Goal: Task Accomplishment & Management: Use online tool/utility

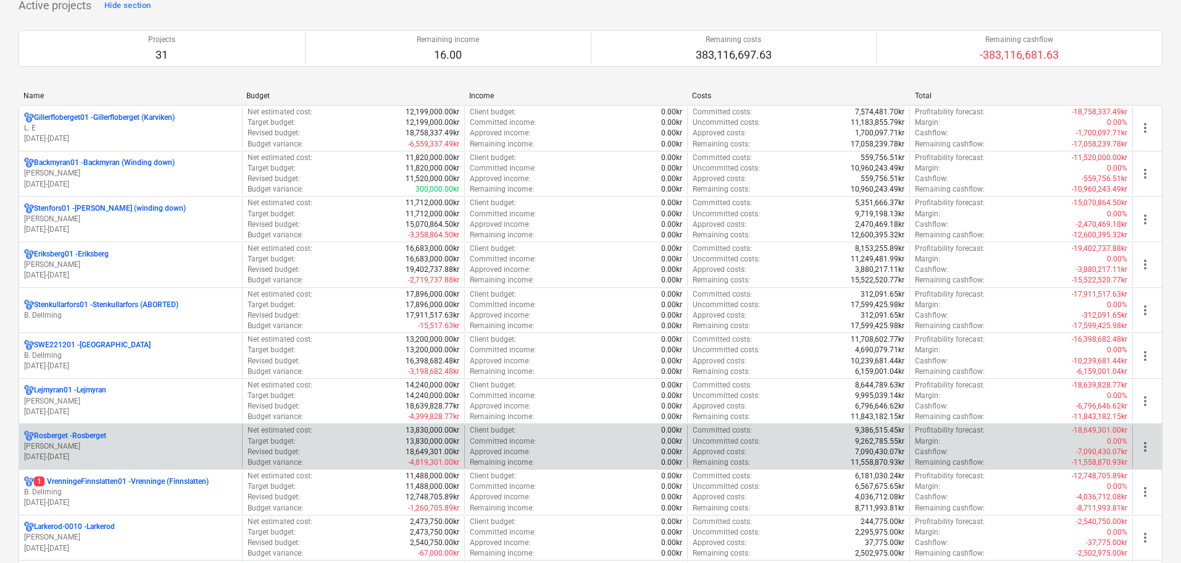
scroll to position [124, 0]
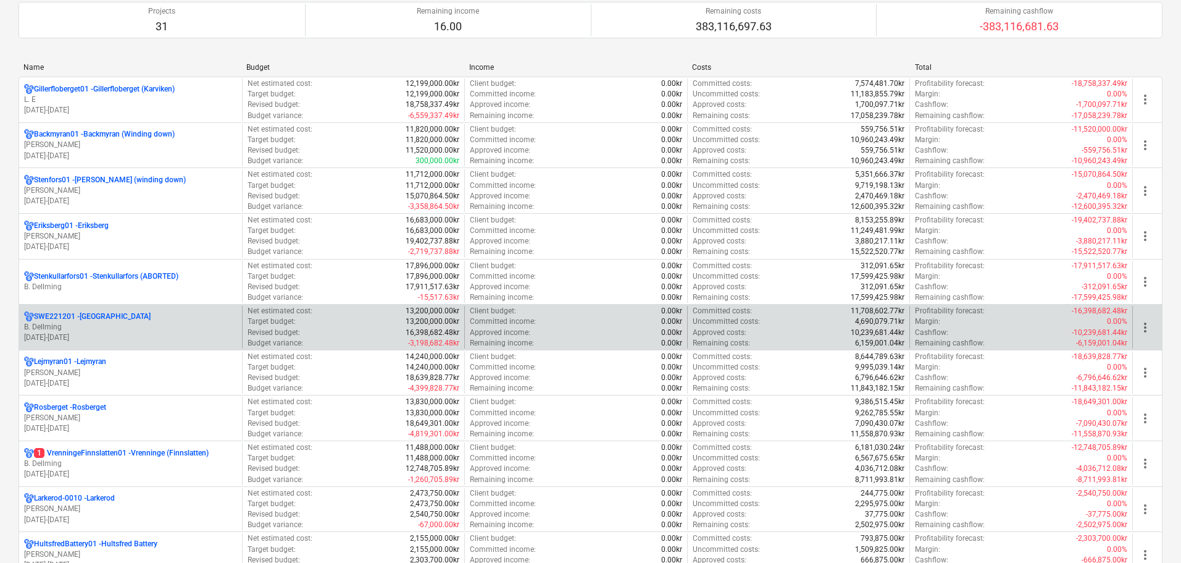
click at [119, 325] on p "B. Dellming" at bounding box center [130, 327] width 213 height 10
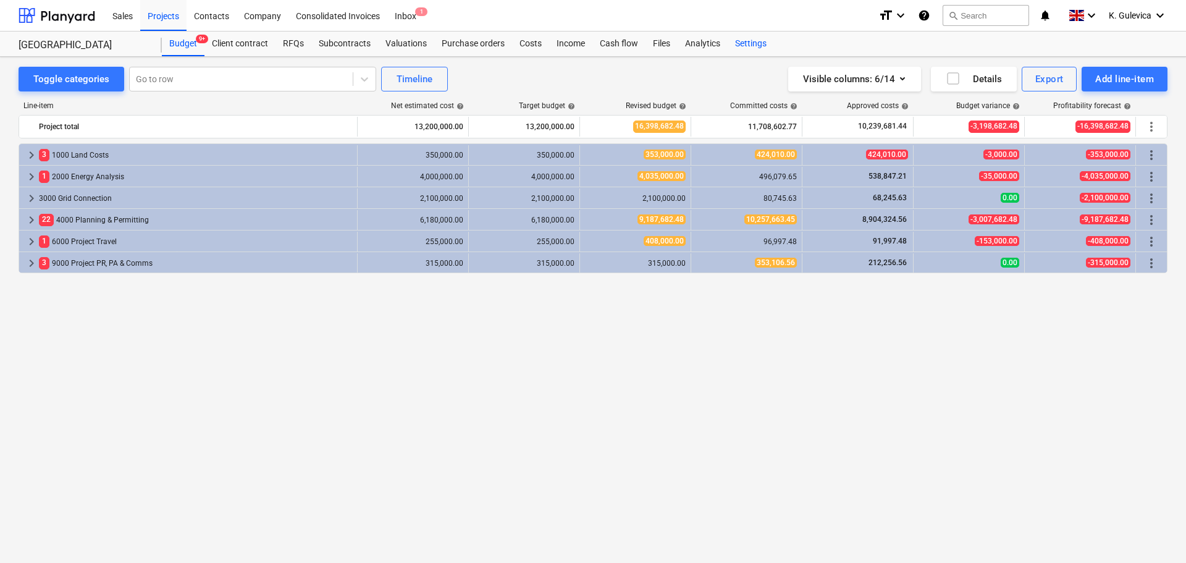
drag, startPoint x: 769, startPoint y: 43, endPoint x: 759, endPoint y: 44, distance: 10.1
click at [767, 43] on div "Settings" at bounding box center [751, 43] width 46 height 25
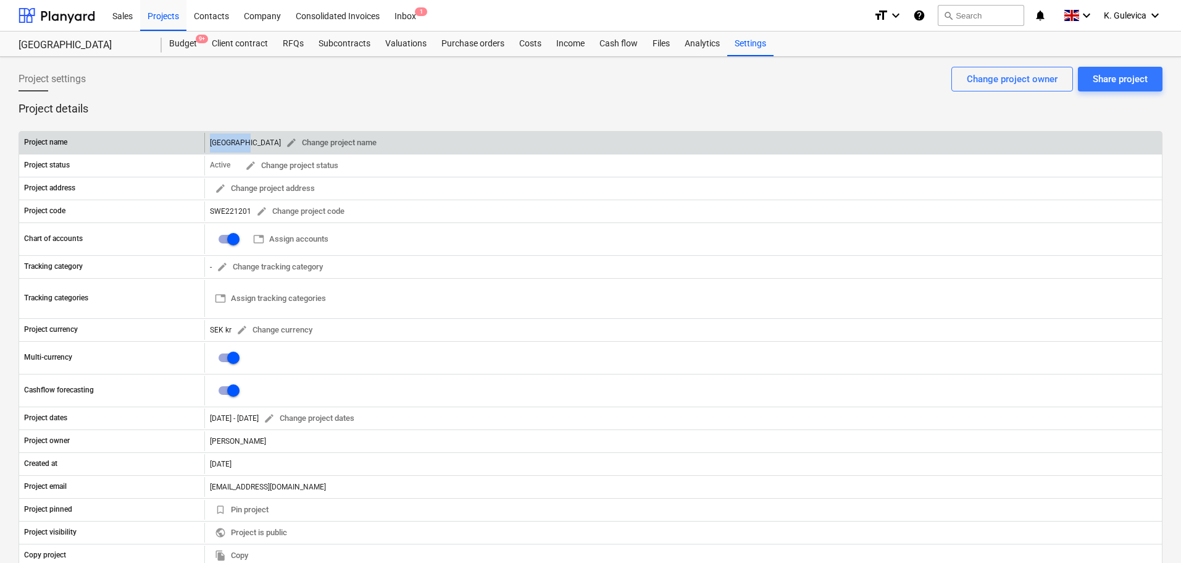
drag, startPoint x: 211, startPoint y: 145, endPoint x: 242, endPoint y: 144, distance: 30.9
click at [242, 144] on div "Lasberget edit Change project name" at bounding box center [296, 142] width 172 height 19
copy div "[GEOGRAPHIC_DATA]"
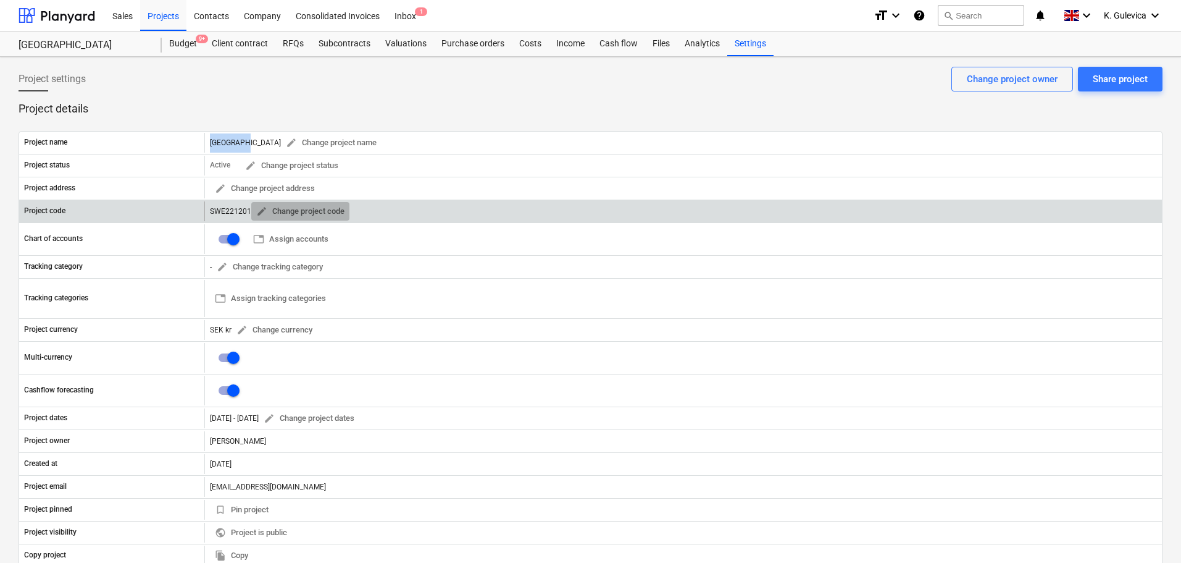
click at [269, 206] on span "edit Change project code" at bounding box center [300, 211] width 88 height 14
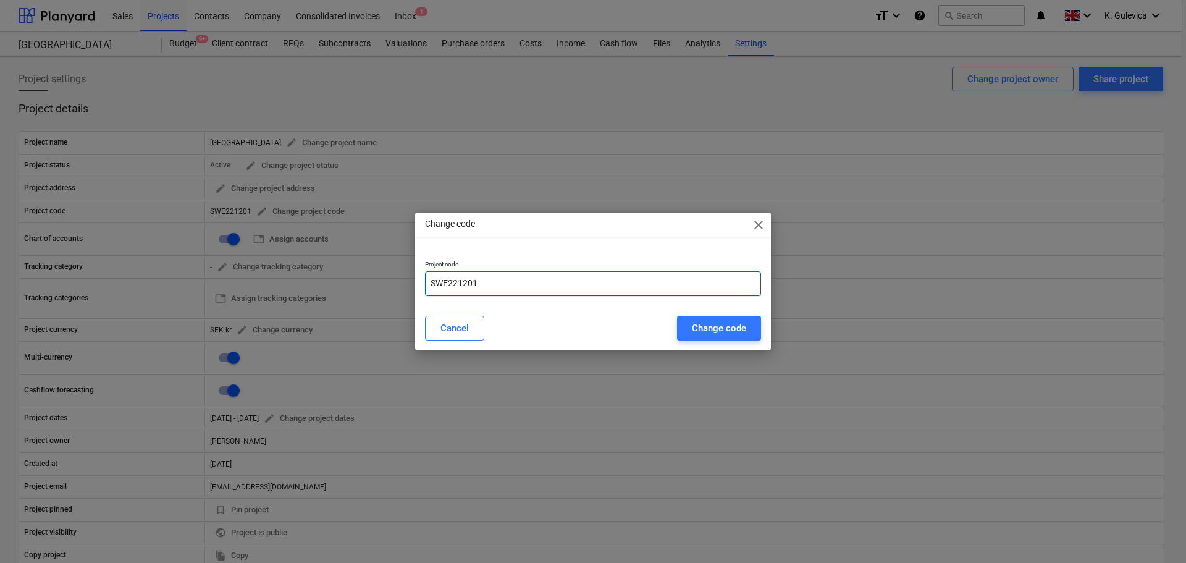
click at [430, 277] on input "SWE221201" at bounding box center [593, 283] width 336 height 25
paste input "[GEOGRAPHIC_DATA]"
type input "[GEOGRAPHIC_DATA]-SWE221201"
click at [736, 320] on div "Change code" at bounding box center [719, 328] width 54 height 16
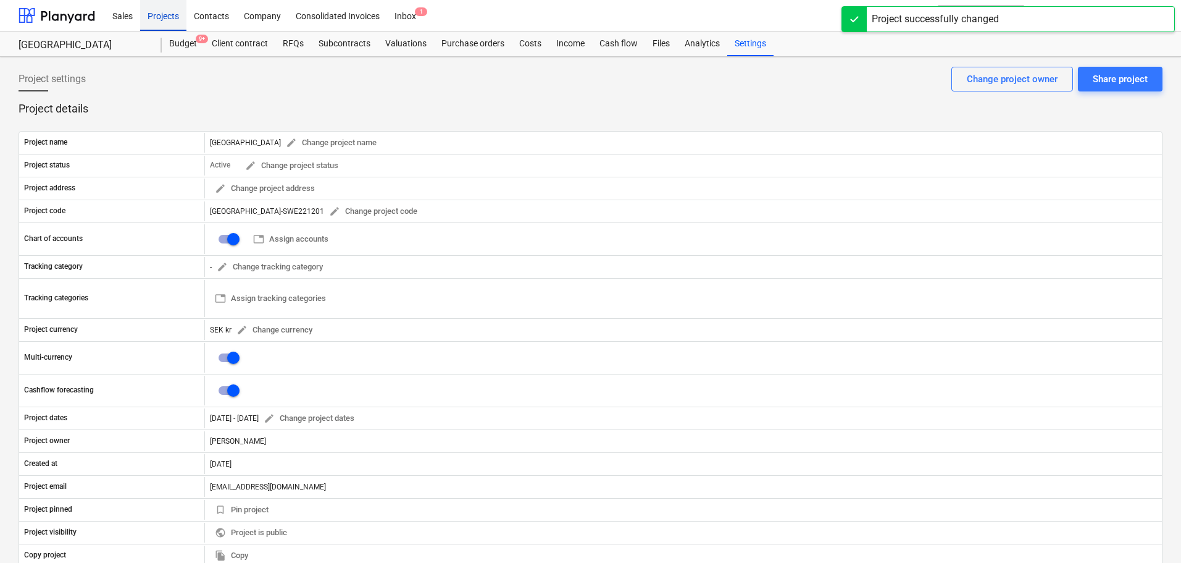
click at [165, 12] on div "Projects" at bounding box center [163, 14] width 46 height 31
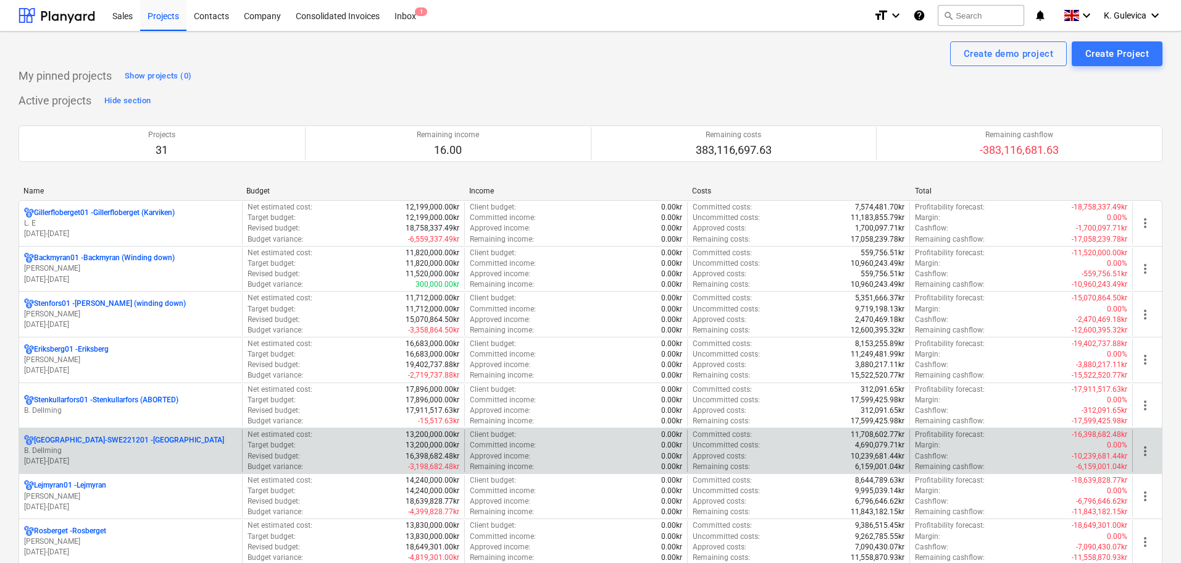
click at [114, 442] on p "[GEOGRAPHIC_DATA]-SWE221201 - [GEOGRAPHIC_DATA]" at bounding box center [129, 440] width 190 height 10
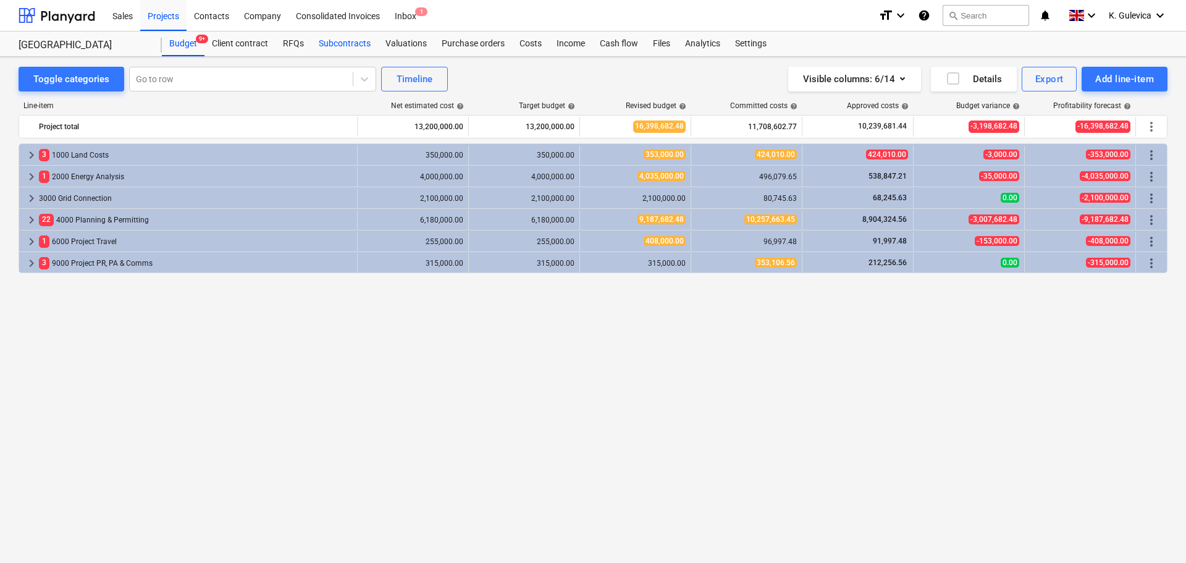
click at [340, 41] on div "Subcontracts" at bounding box center [344, 43] width 67 height 25
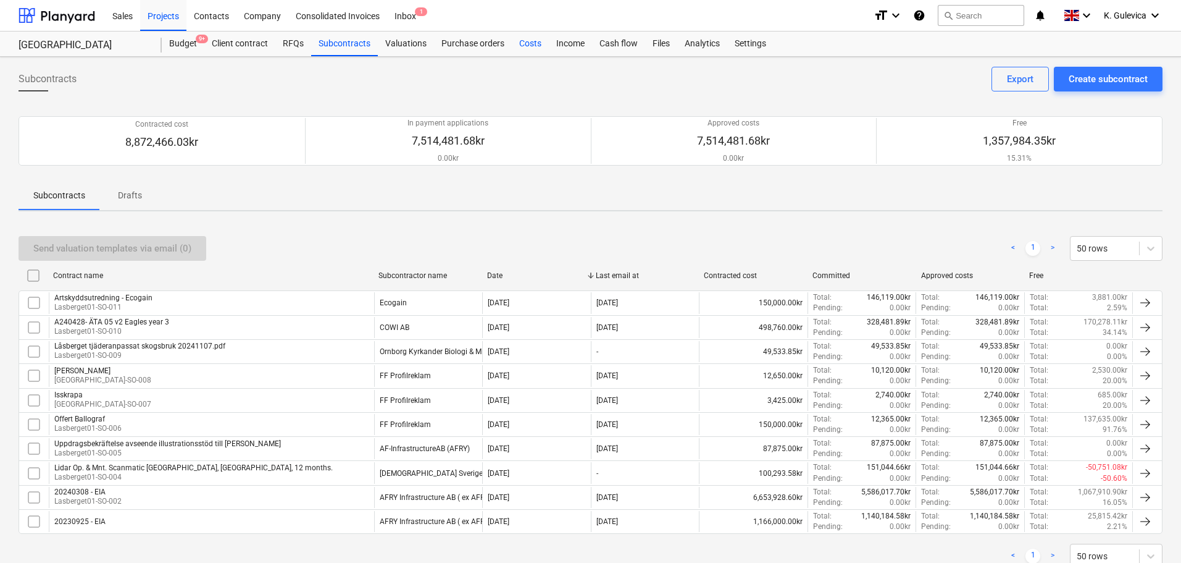
click at [529, 43] on div "Costs" at bounding box center [530, 43] width 37 height 25
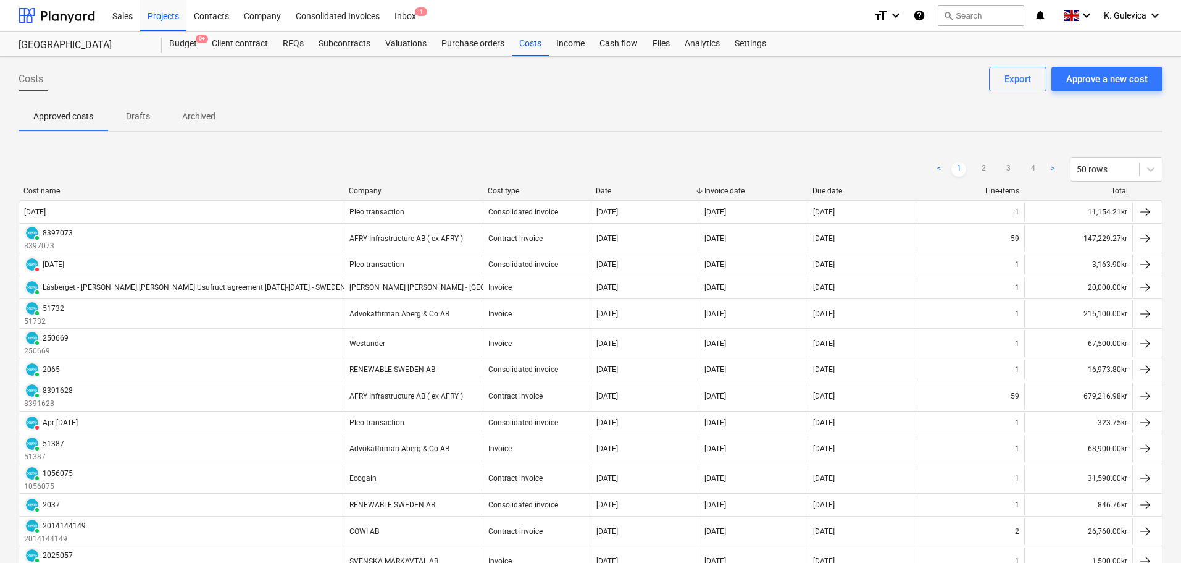
drag, startPoint x: 1106, startPoint y: 62, endPoint x: 1107, endPoint y: 77, distance: 15.5
click at [1107, 80] on div "Approve a new cost" at bounding box center [1108, 79] width 82 height 16
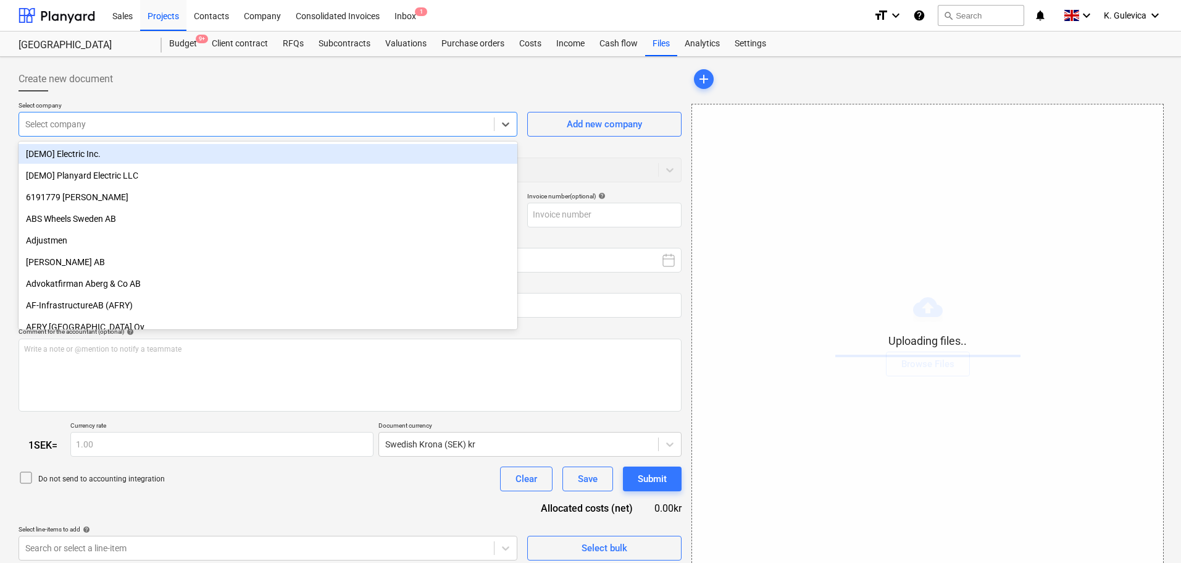
click at [252, 128] on div at bounding box center [256, 124] width 463 height 12
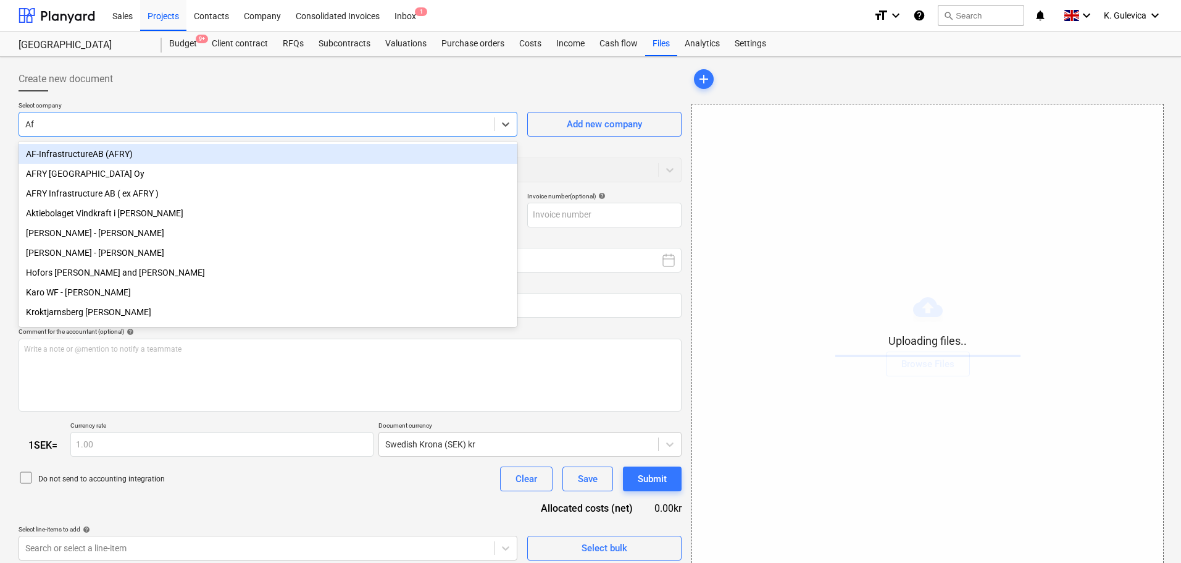
type input "Afr"
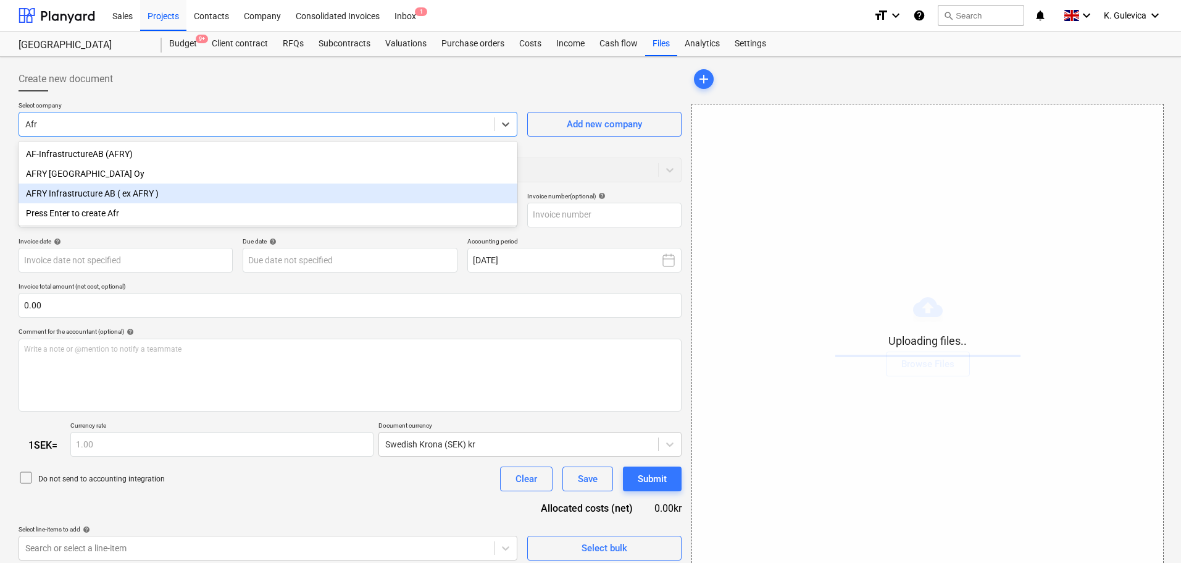
click at [112, 195] on div "AFRY Infrastructure AB ( ex AFRY )" at bounding box center [268, 193] width 499 height 20
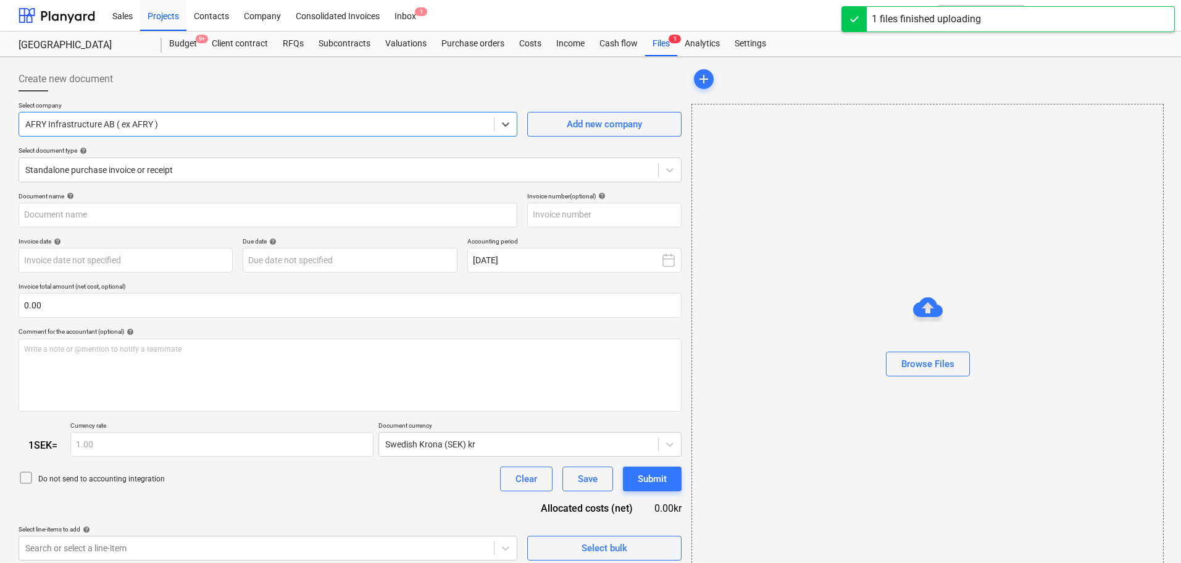
type input "8402102.pdf"
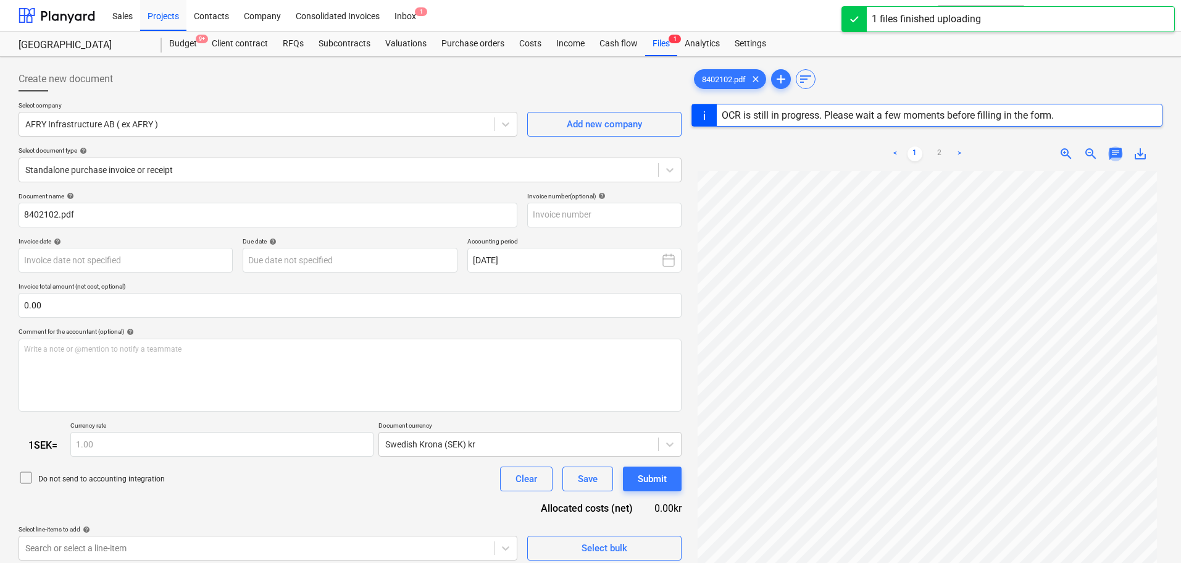
click at [1118, 155] on span "chat" at bounding box center [1116, 153] width 15 height 15
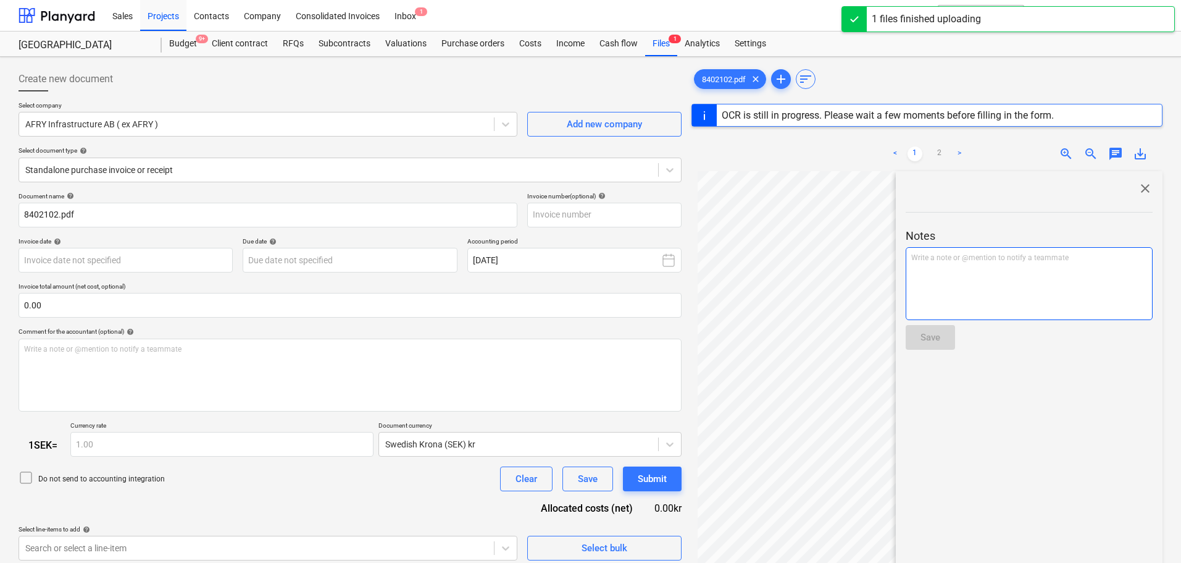
click at [995, 282] on div "Write a note or @mention to notify a teammate [PERSON_NAME]" at bounding box center [1029, 283] width 247 height 73
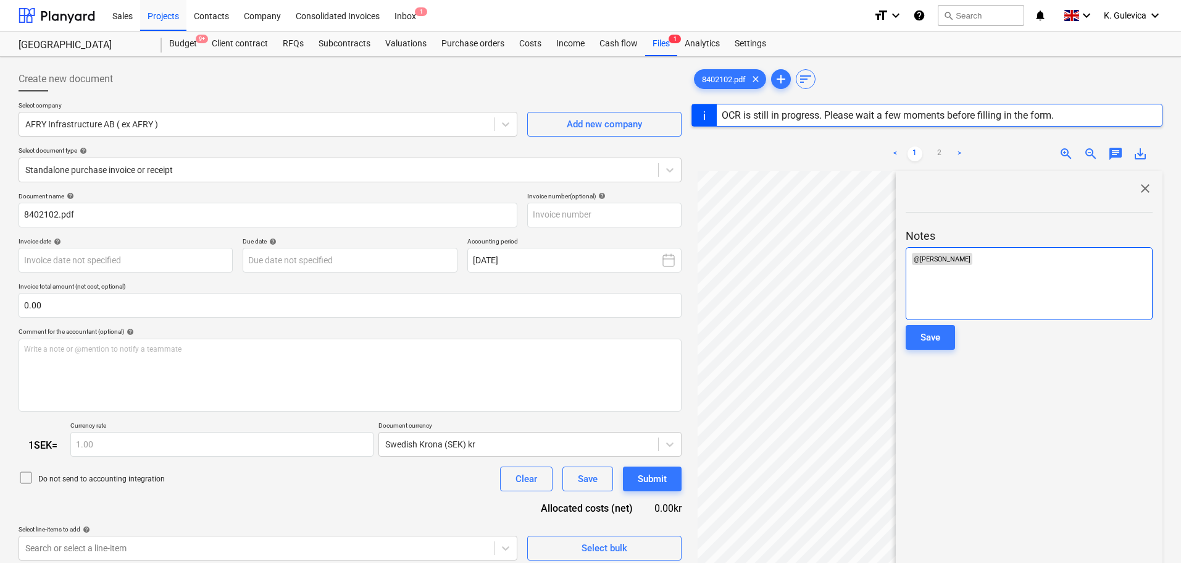
click at [985, 257] on p "﻿ @ [PERSON_NAME] ﻿ ﻿" at bounding box center [1030, 259] width 236 height 12
type input "8402102"
type input "[DATE]"
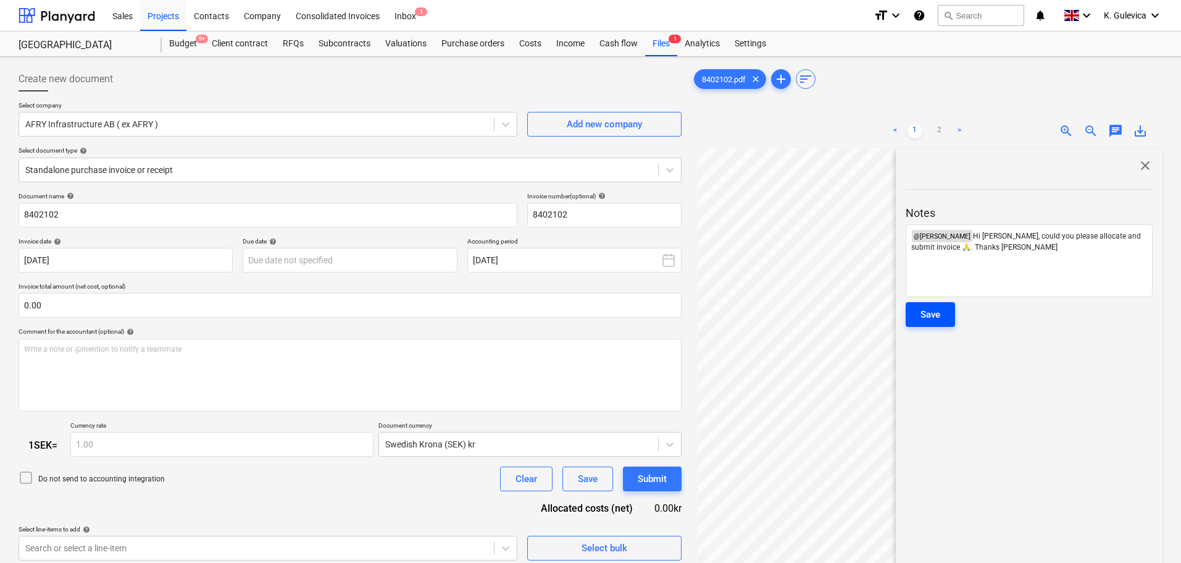
click at [941, 314] on div "Save" at bounding box center [931, 314] width 20 height 16
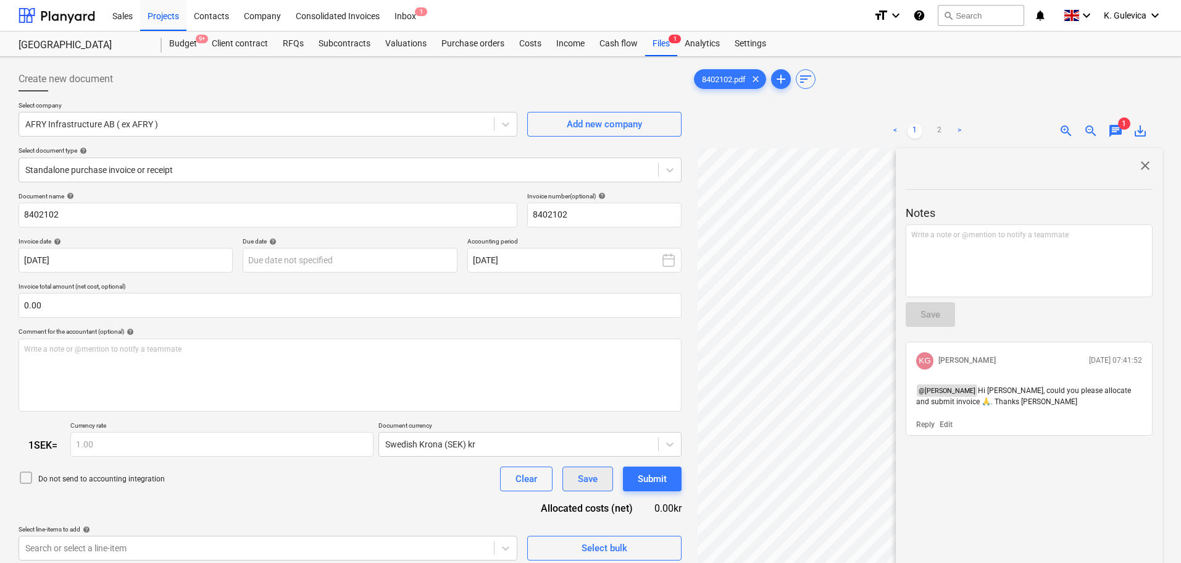
click at [589, 477] on div "Save" at bounding box center [588, 479] width 20 height 16
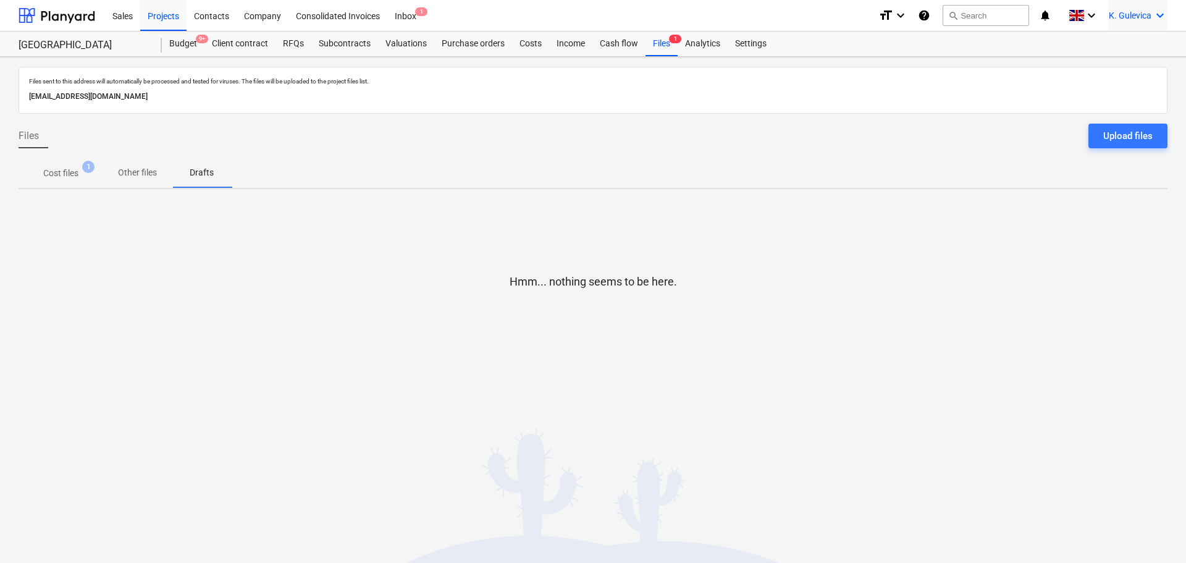
click at [1152, 16] on icon "keyboard_arrow_down" at bounding box center [1159, 15] width 15 height 15
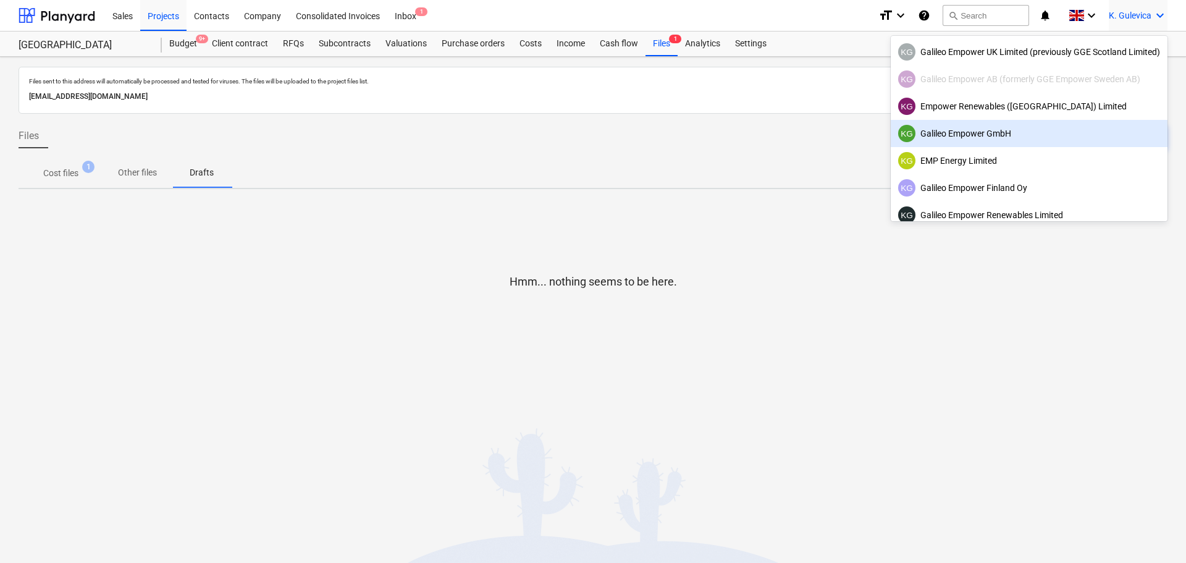
click at [942, 132] on div "KG Galileo Empower GmbH" at bounding box center [1029, 133] width 262 height 17
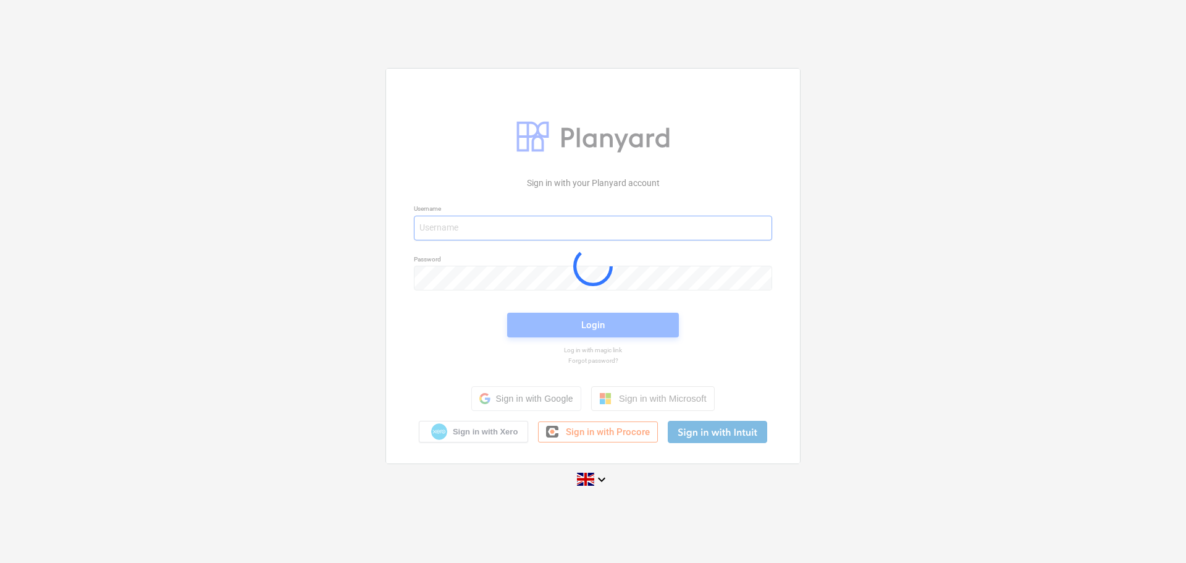
type input "[EMAIL_ADDRESS][DOMAIN_NAME]"
